Goal: Information Seeking & Learning: Learn about a topic

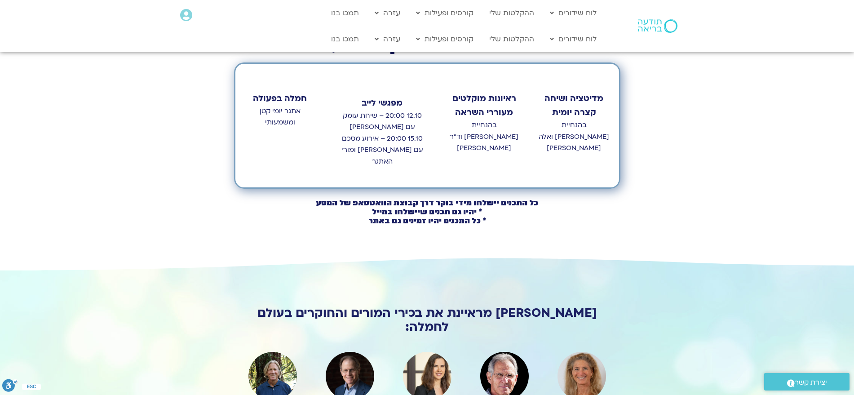
scroll to position [428, 0]
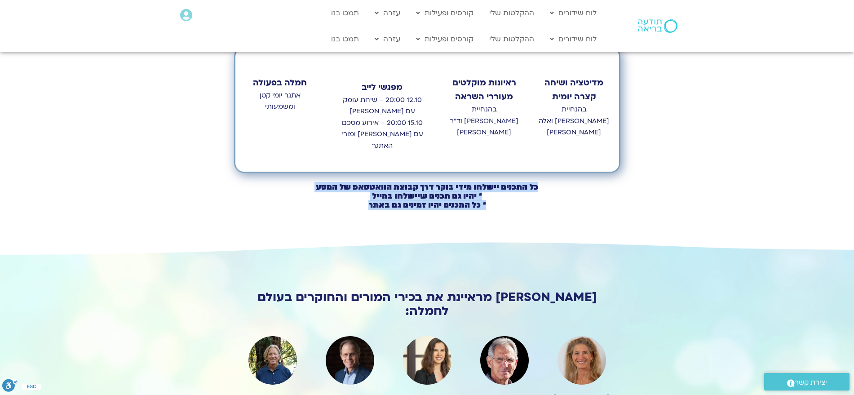
drag, startPoint x: 367, startPoint y: 177, endPoint x: 557, endPoint y: 159, distance: 190.8
click at [557, 183] on h2 "כל התכנים יישלחו מידי בוקר דרך קבוצת הוואטסאפ של המסע * יהיו גם תכנים שיישלחו ב…" at bounding box center [427, 196] width 384 height 27
copy h2 "כל התכנים יישלחו מידי בוקר דרך קבוצת הוואטסאפ של המסע * יהיו גם תכנים שיישלחו ב…"
